Goal: Information Seeking & Learning: Check status

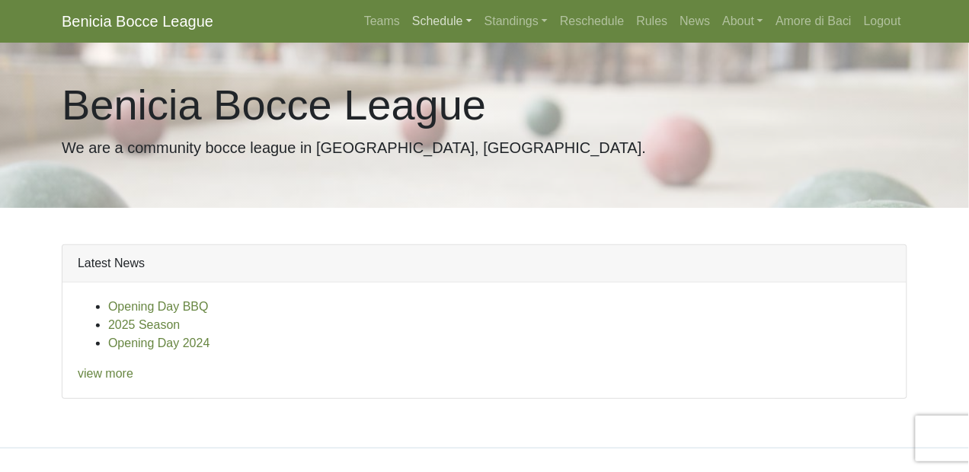
click at [435, 18] on link "Schedule" at bounding box center [442, 21] width 72 height 30
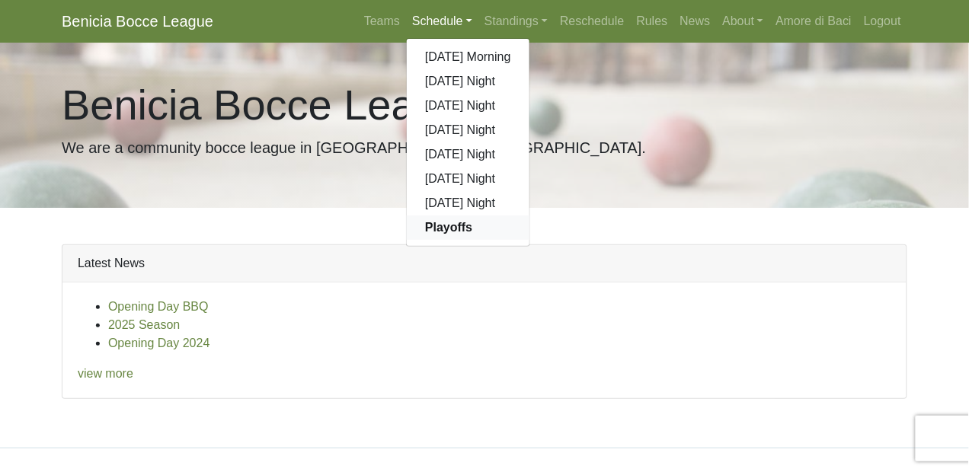
click at [440, 227] on strong "Playoffs" at bounding box center [448, 227] width 47 height 13
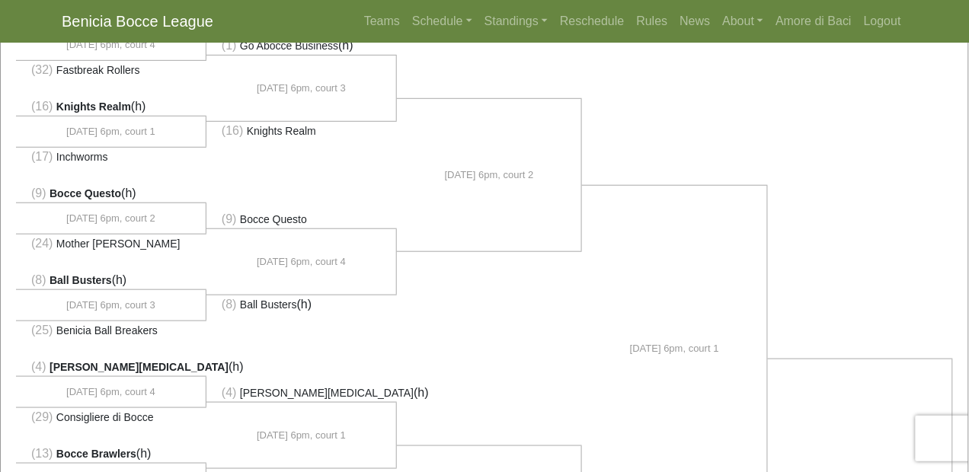
scroll to position [377, 0]
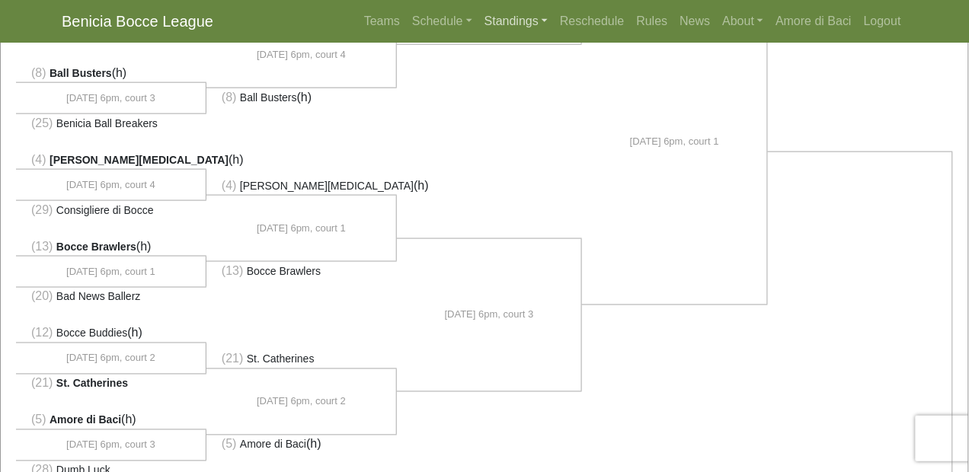
click at [501, 23] on link "Standings" at bounding box center [515, 21] width 75 height 30
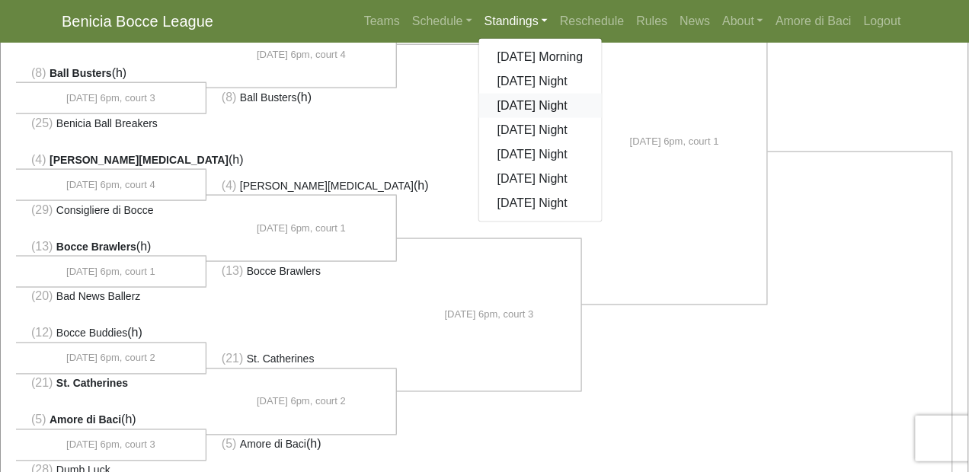
click at [511, 103] on link "[DATE] Night" at bounding box center [540, 106] width 123 height 24
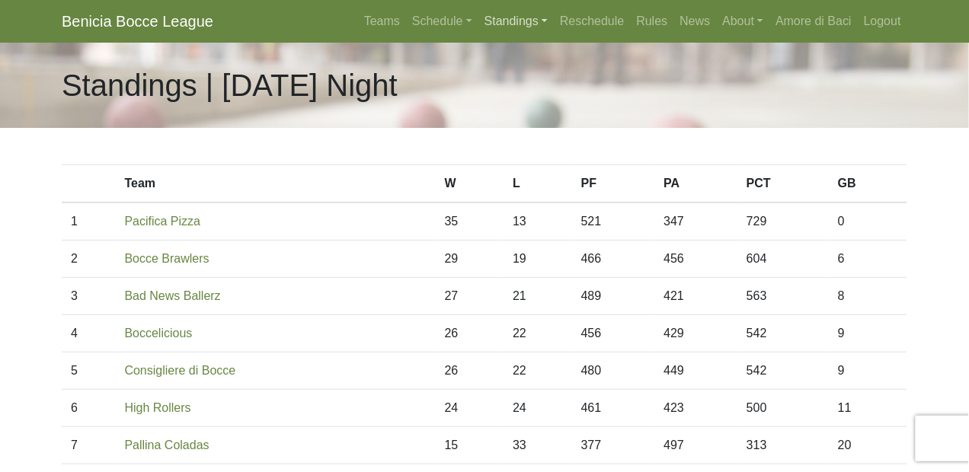
click at [504, 19] on link "Standings" at bounding box center [515, 21] width 75 height 30
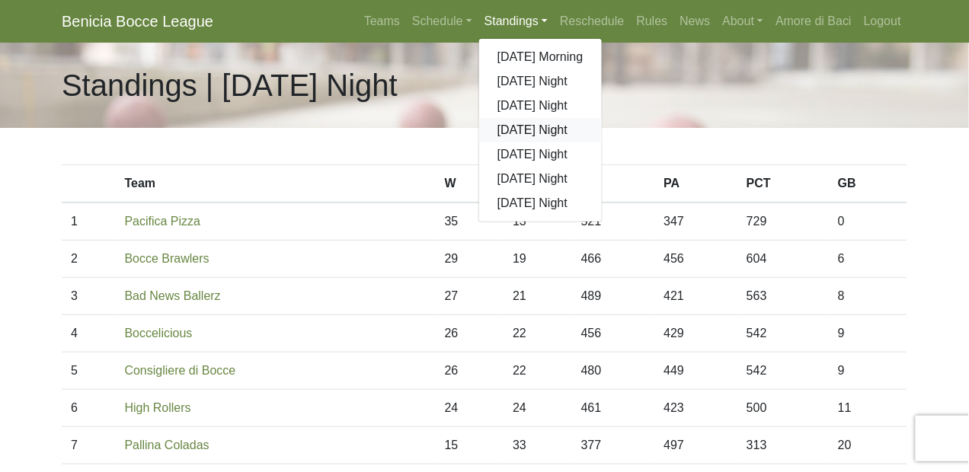
click at [514, 130] on link "[DATE] Night" at bounding box center [540, 130] width 123 height 24
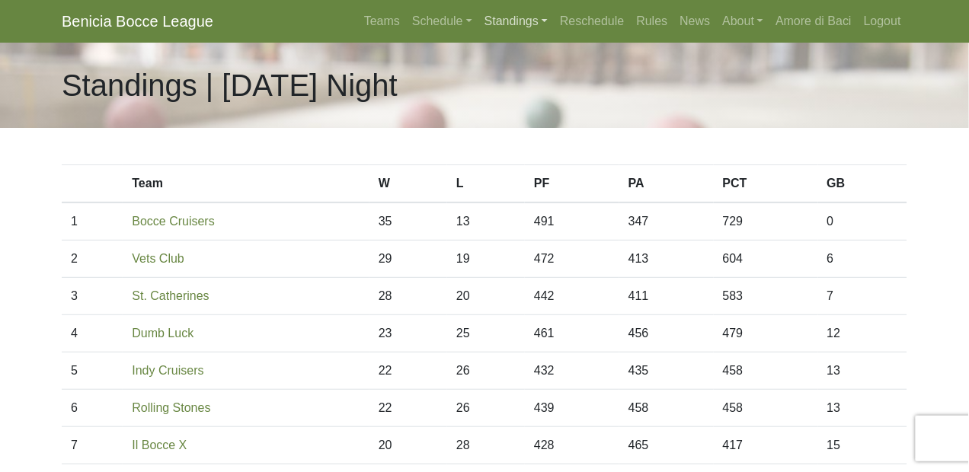
click at [504, 22] on link "Standings" at bounding box center [515, 21] width 75 height 30
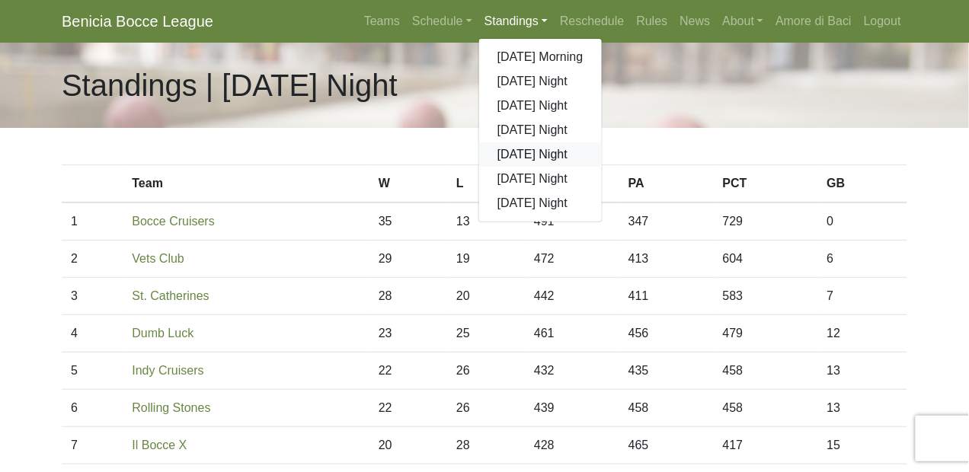
click at [526, 152] on link "[DATE] Night" at bounding box center [540, 154] width 123 height 24
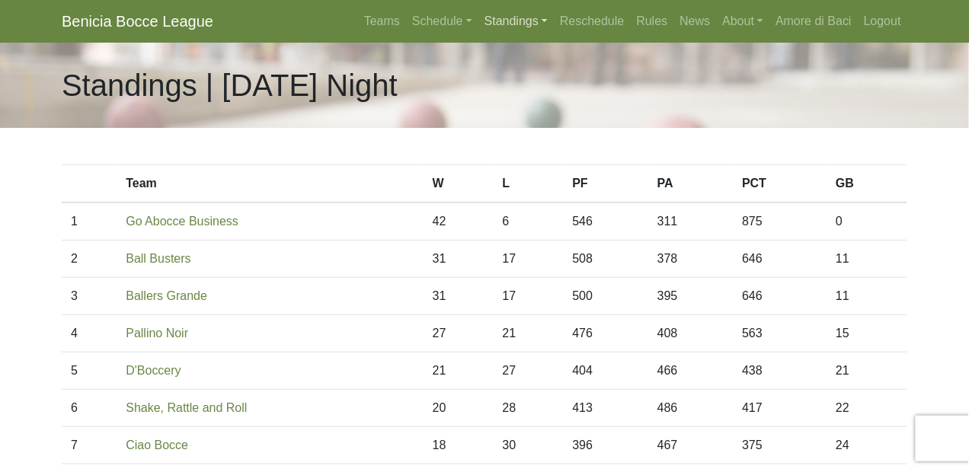
click at [513, 20] on link "Standings" at bounding box center [515, 21] width 75 height 30
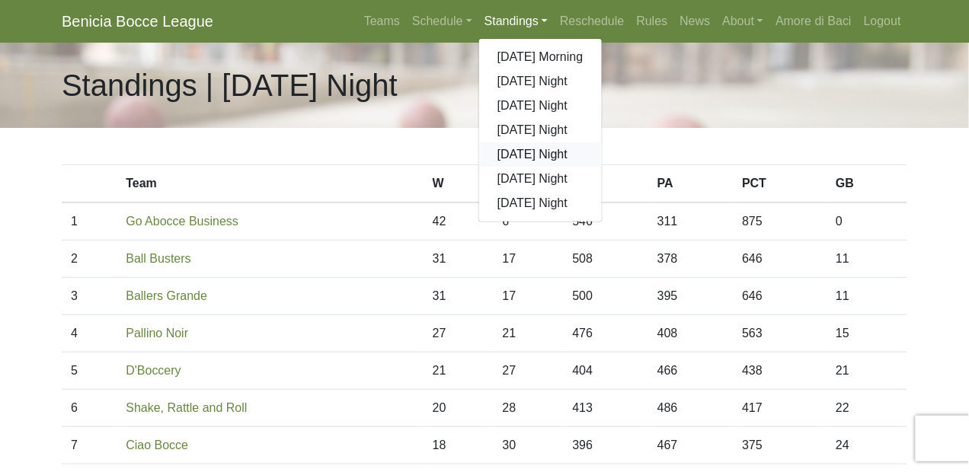
click at [511, 152] on link "[DATE] Night" at bounding box center [540, 154] width 123 height 24
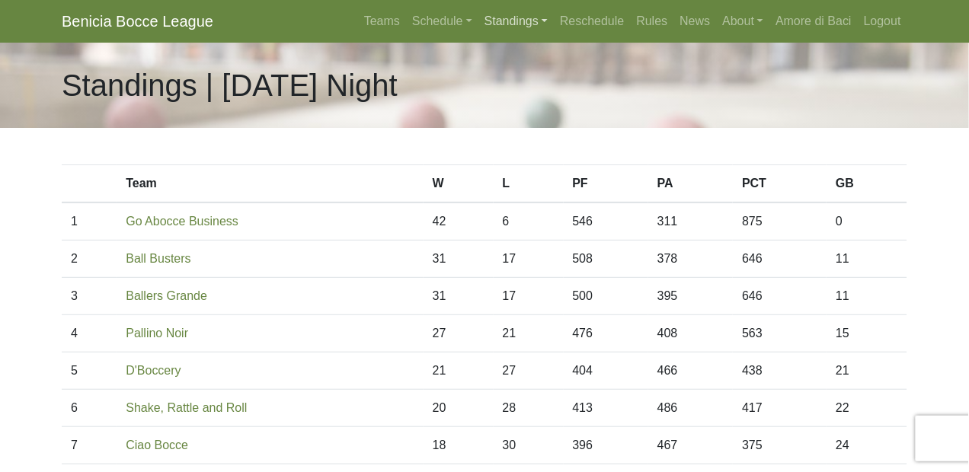
click at [504, 23] on link "Standings" at bounding box center [515, 21] width 75 height 30
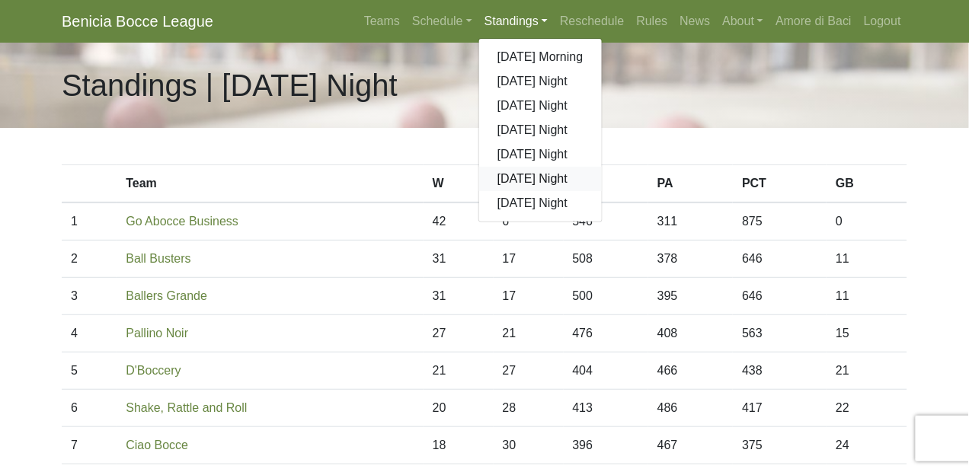
click at [525, 176] on link "[DATE] Night" at bounding box center [540, 179] width 123 height 24
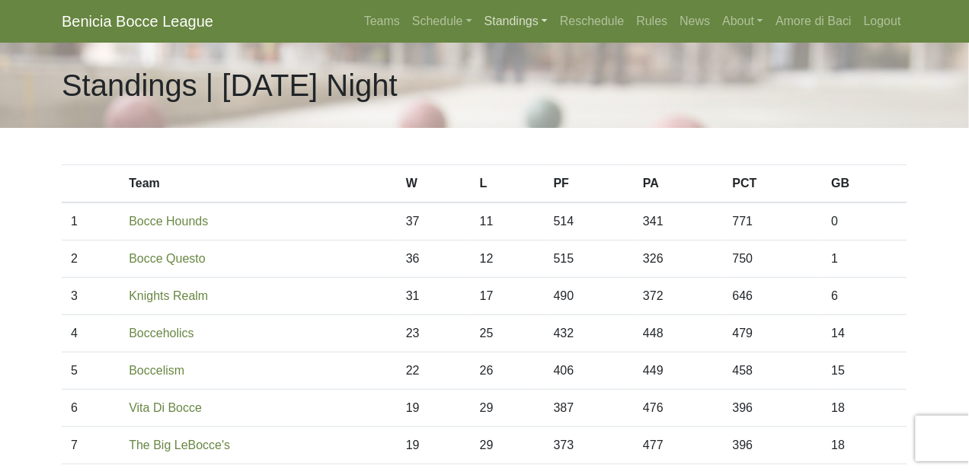
click at [495, 20] on link "Standings" at bounding box center [515, 21] width 75 height 30
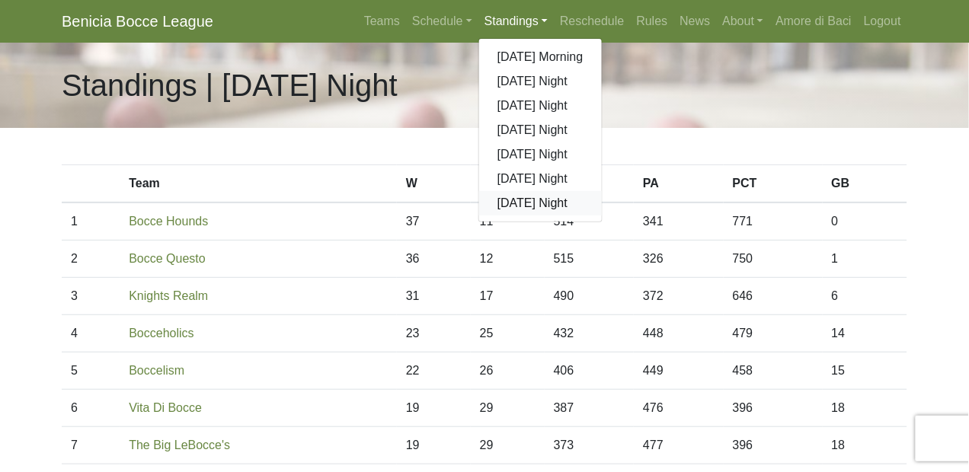
click at [525, 203] on link "[DATE] Night" at bounding box center [540, 203] width 123 height 24
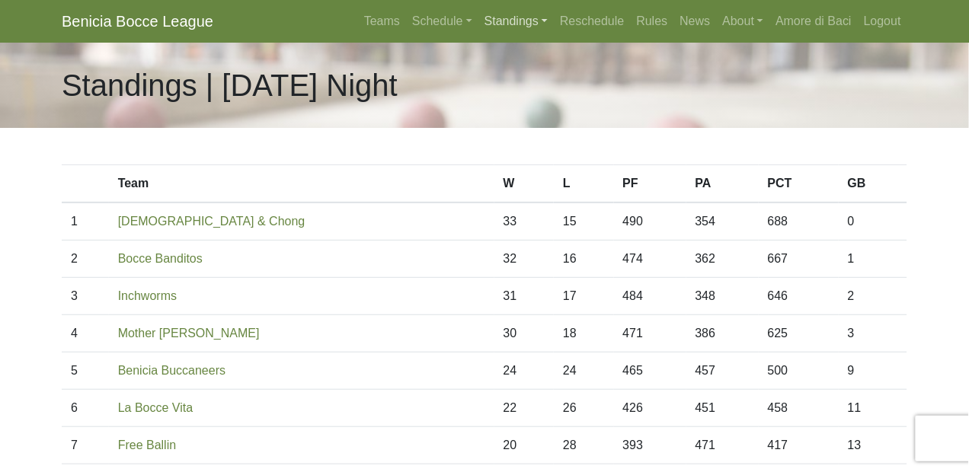
click at [495, 21] on link "Standings" at bounding box center [515, 21] width 75 height 30
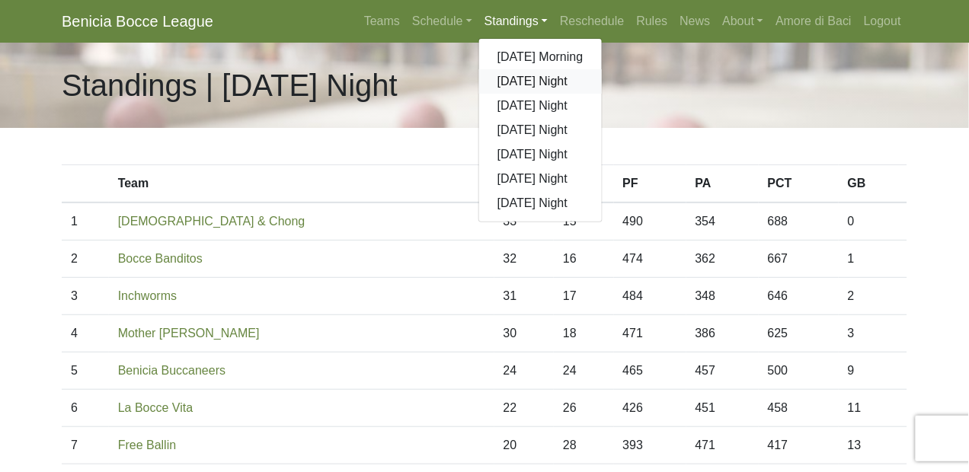
click at [515, 78] on link "[DATE] Night" at bounding box center [540, 81] width 123 height 24
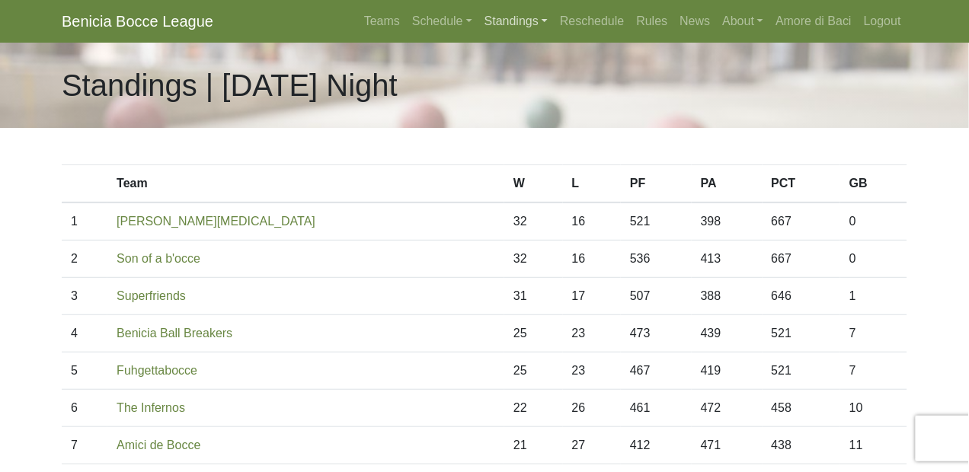
click at [507, 21] on link "Standings" at bounding box center [515, 21] width 75 height 30
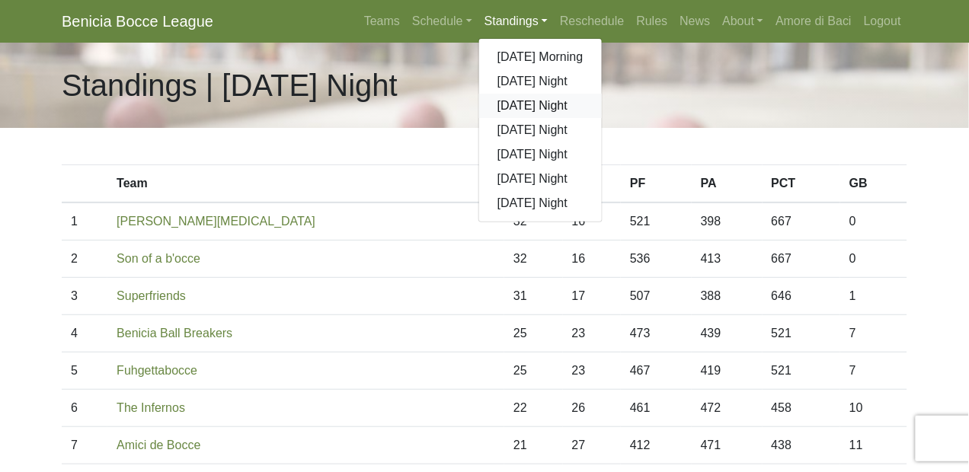
click at [526, 108] on link "[DATE] Night" at bounding box center [540, 106] width 123 height 24
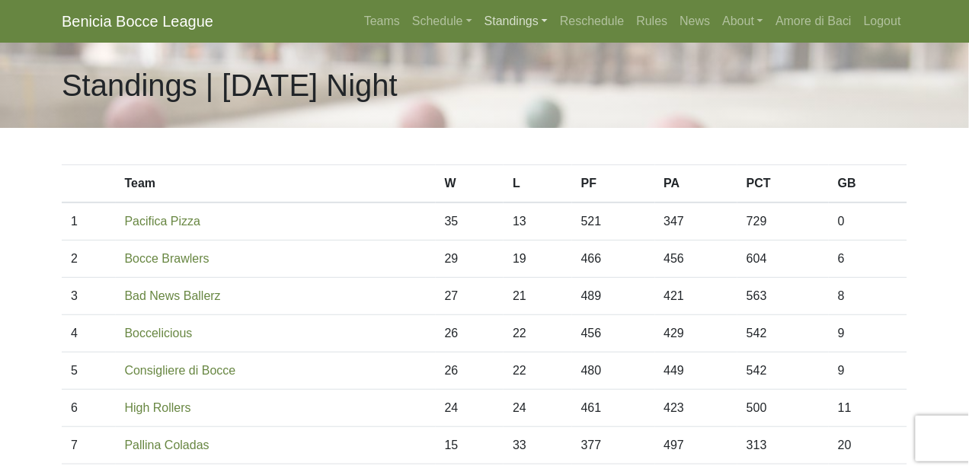
click at [512, 19] on link "Standings" at bounding box center [515, 21] width 75 height 30
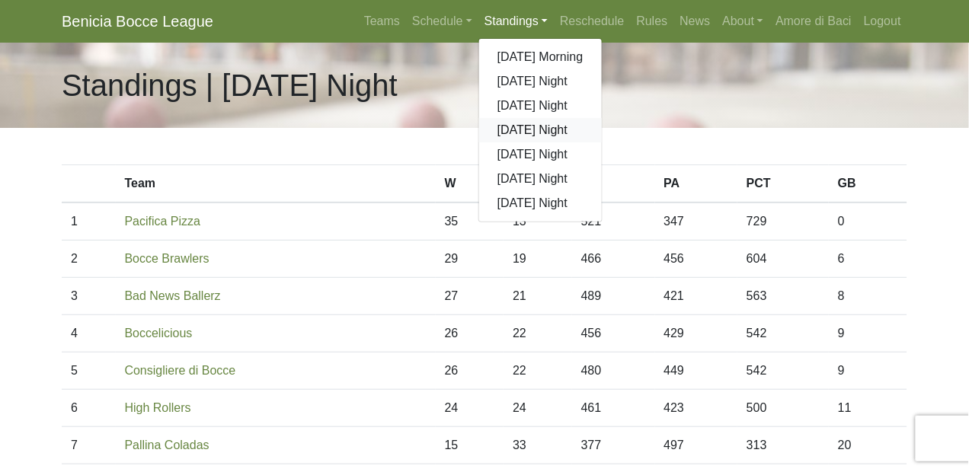
click at [515, 130] on link "[DATE] Night" at bounding box center [540, 130] width 123 height 24
